Goal: Find specific page/section: Find specific page/section

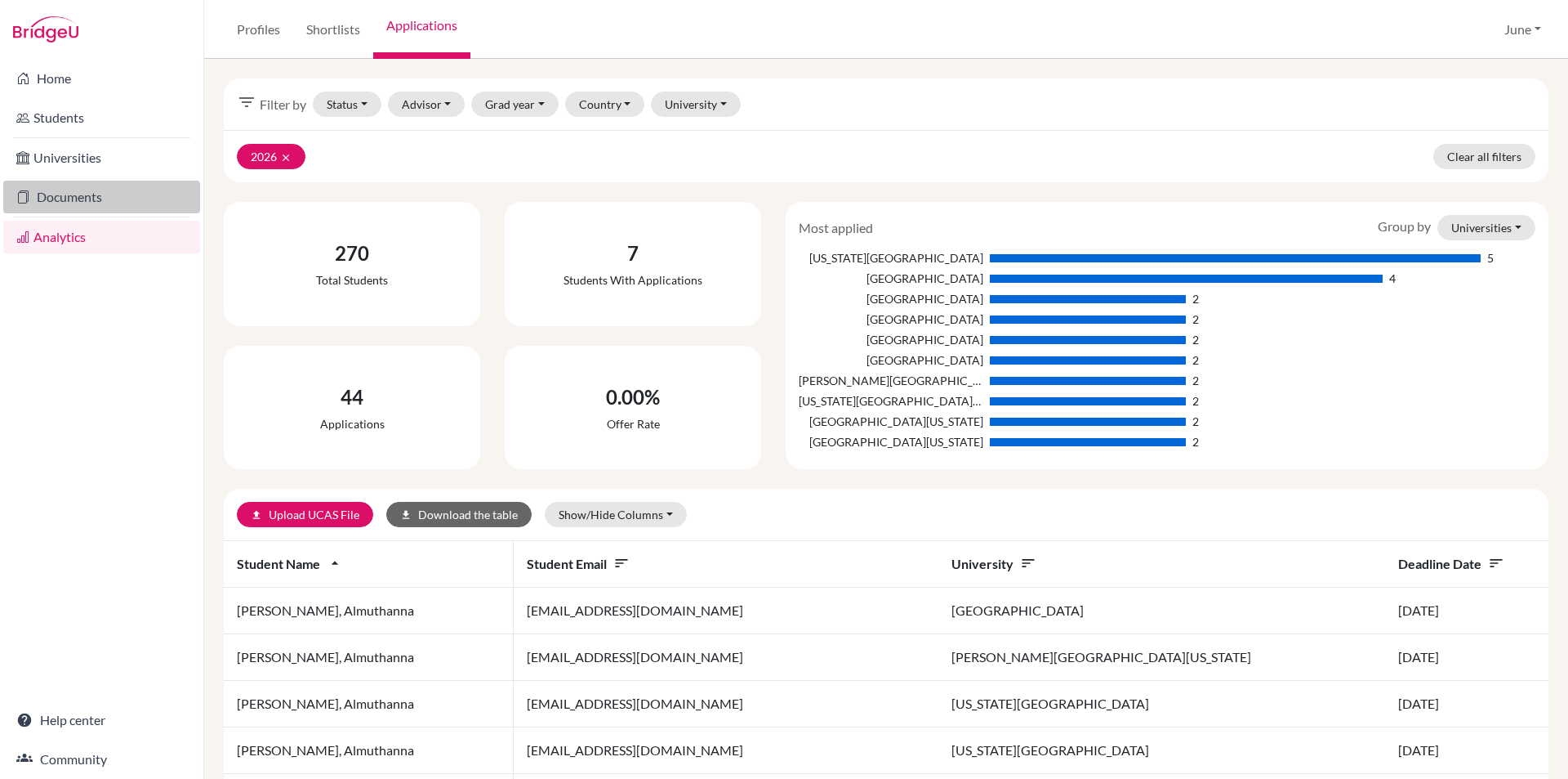
click at [81, 192] on link "Documents" at bounding box center [101, 197] width 197 height 33
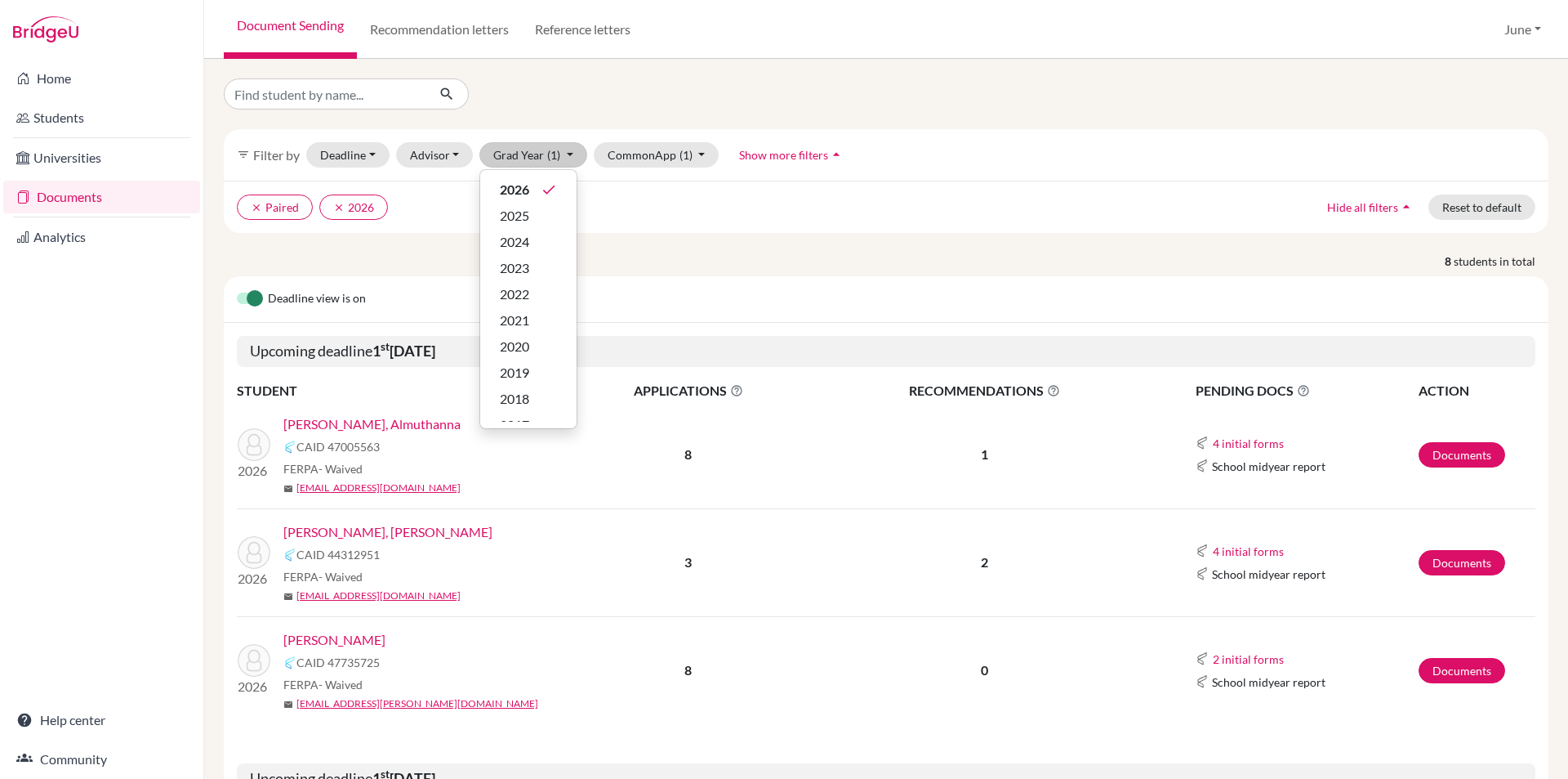
click at [732, 214] on ul "clear Paired clear 2026" at bounding box center [724, 207] width 974 height 25
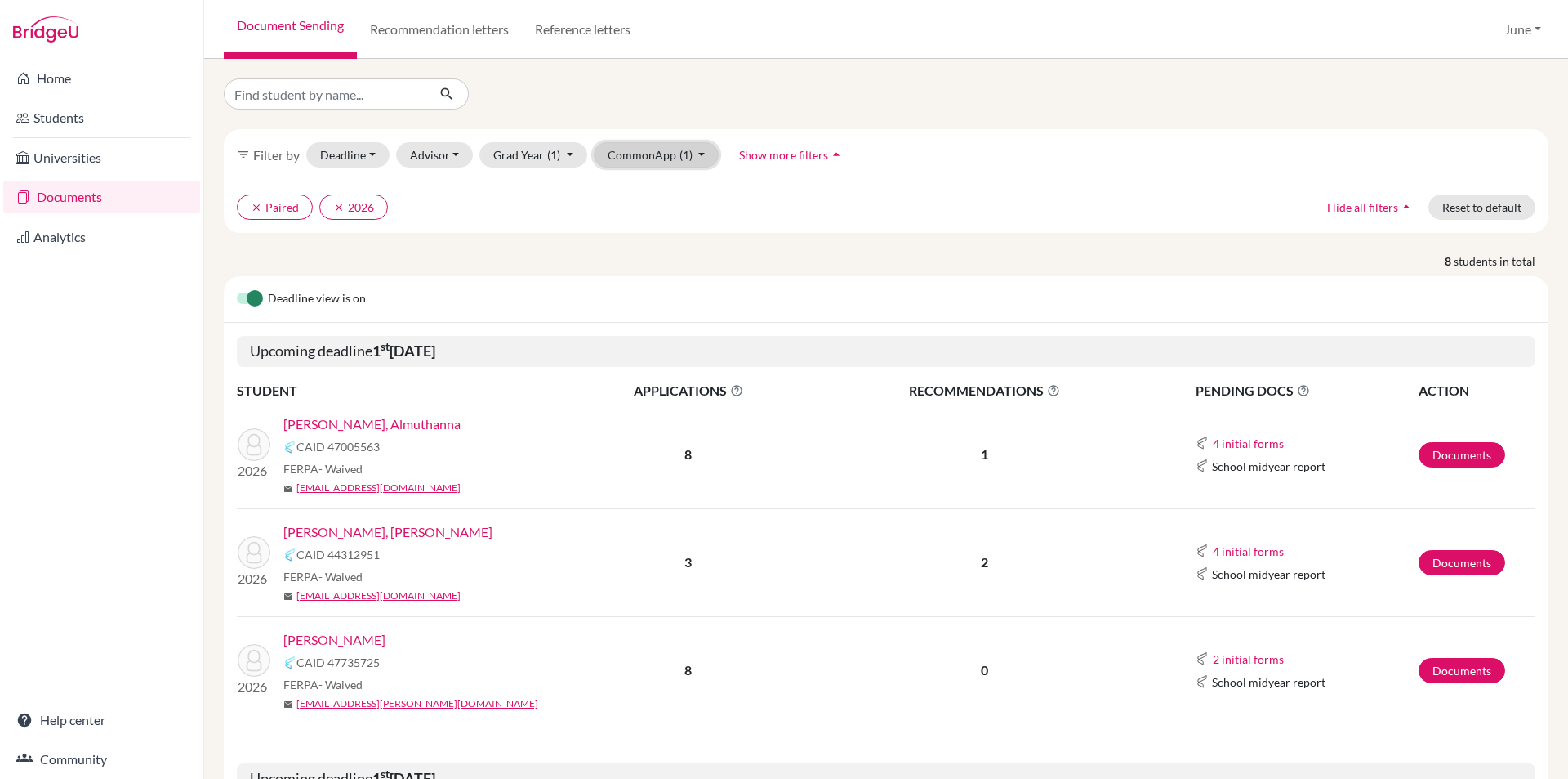
click at [694, 148] on button "CommonApp (1)" at bounding box center [656, 154] width 126 height 25
click at [895, 204] on ul "clear Paired clear 2026" at bounding box center [724, 207] width 974 height 25
